Goal: Task Accomplishment & Management: Manage account settings

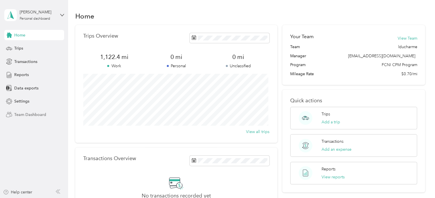
click at [34, 115] on span "Team Dashboard" at bounding box center [30, 115] width 32 height 6
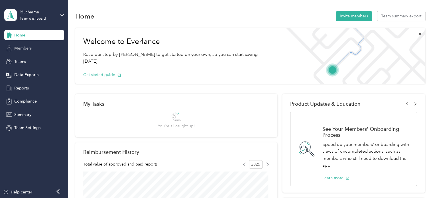
click at [27, 44] on div "Members" at bounding box center [34, 48] width 60 height 10
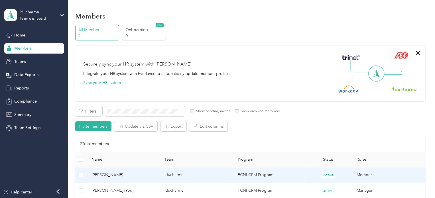
click at [108, 174] on span "[PERSON_NAME]" at bounding box center [123, 175] width 64 height 6
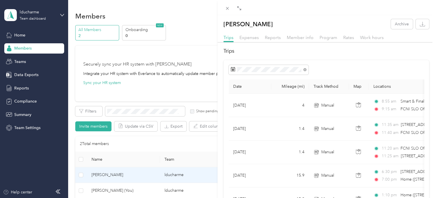
drag, startPoint x: 32, startPoint y: 34, endPoint x: 17, endPoint y: 36, distance: 14.9
click at [17, 36] on div "[PERSON_NAME] Archive Trips Expenses Reports Member info Program Rates Work hou…" at bounding box center [217, 99] width 435 height 198
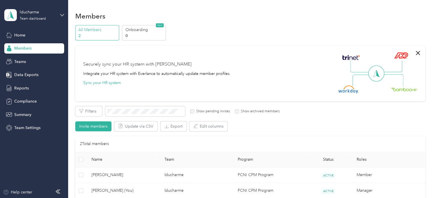
click at [17, 36] on span "Home" at bounding box center [19, 35] width 11 height 6
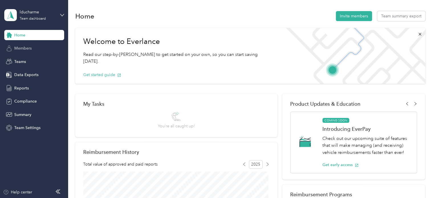
click at [28, 49] on span "Members" at bounding box center [22, 48] width 17 height 6
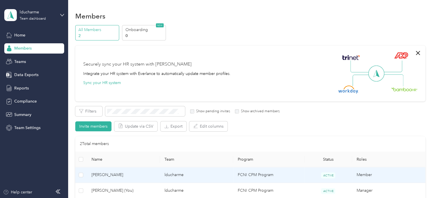
click at [106, 174] on span "[PERSON_NAME]" at bounding box center [123, 175] width 64 height 6
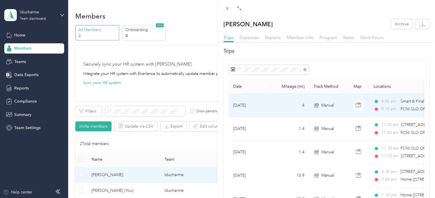
click at [251, 104] on td "[DATE]" at bounding box center [250, 105] width 43 height 23
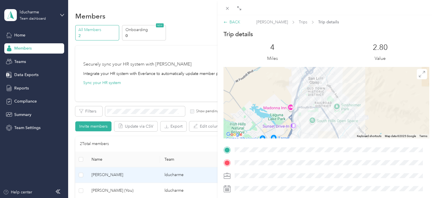
click at [228, 23] on div "BACK" at bounding box center [231, 22] width 17 height 6
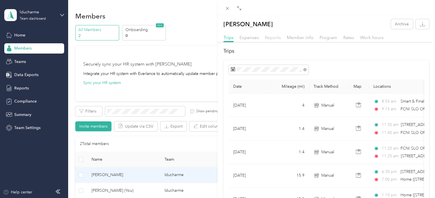
click at [272, 37] on span "Reports" at bounding box center [273, 37] width 16 height 5
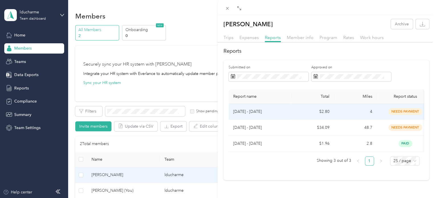
click at [321, 113] on td "$2.80" at bounding box center [312, 112] width 43 height 16
